Goal: Task Accomplishment & Management: Manage account settings

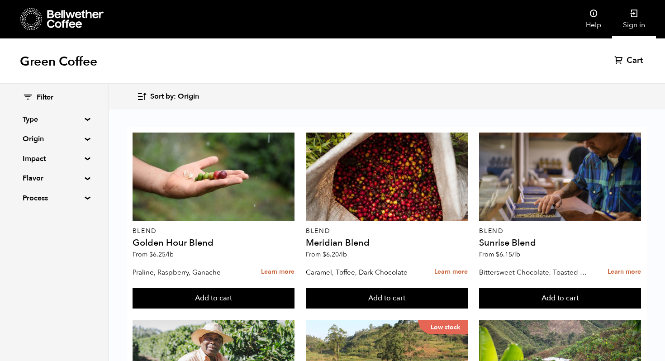
click at [637, 21] on link "Sign in" at bounding box center [634, 19] width 44 height 38
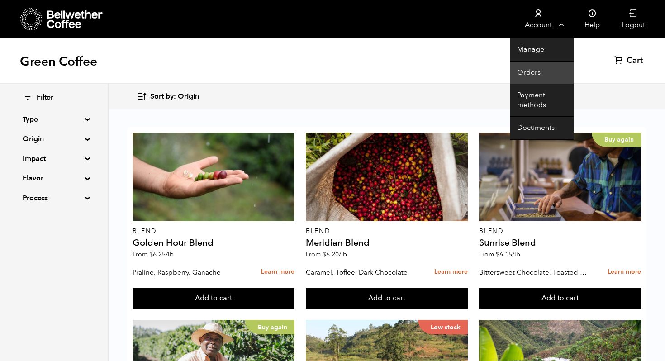
click at [535, 69] on link "Orders" at bounding box center [541, 73] width 63 height 23
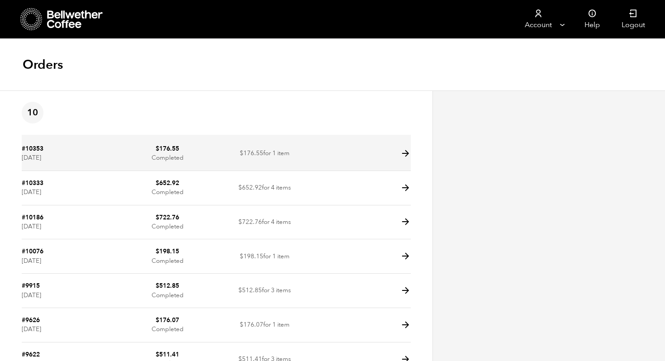
click at [407, 154] on icon at bounding box center [405, 153] width 10 height 10
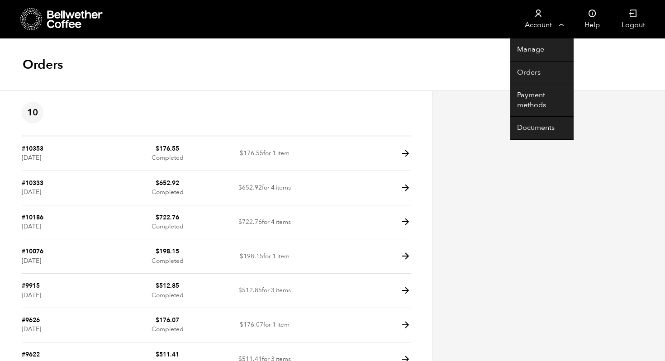
click at [538, 24] on link "Account" at bounding box center [538, 19] width 56 height 38
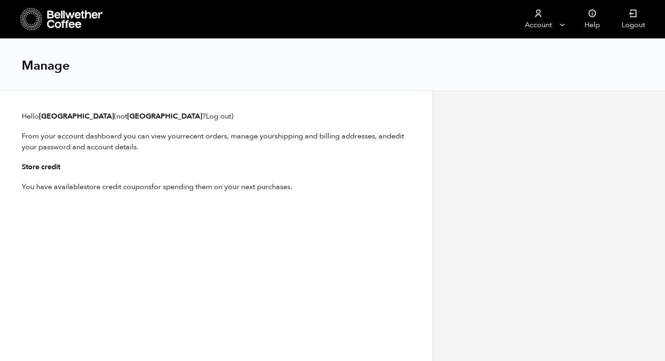
click at [80, 14] on icon at bounding box center [75, 19] width 57 height 18
